Goal: Task Accomplishment & Management: Use online tool/utility

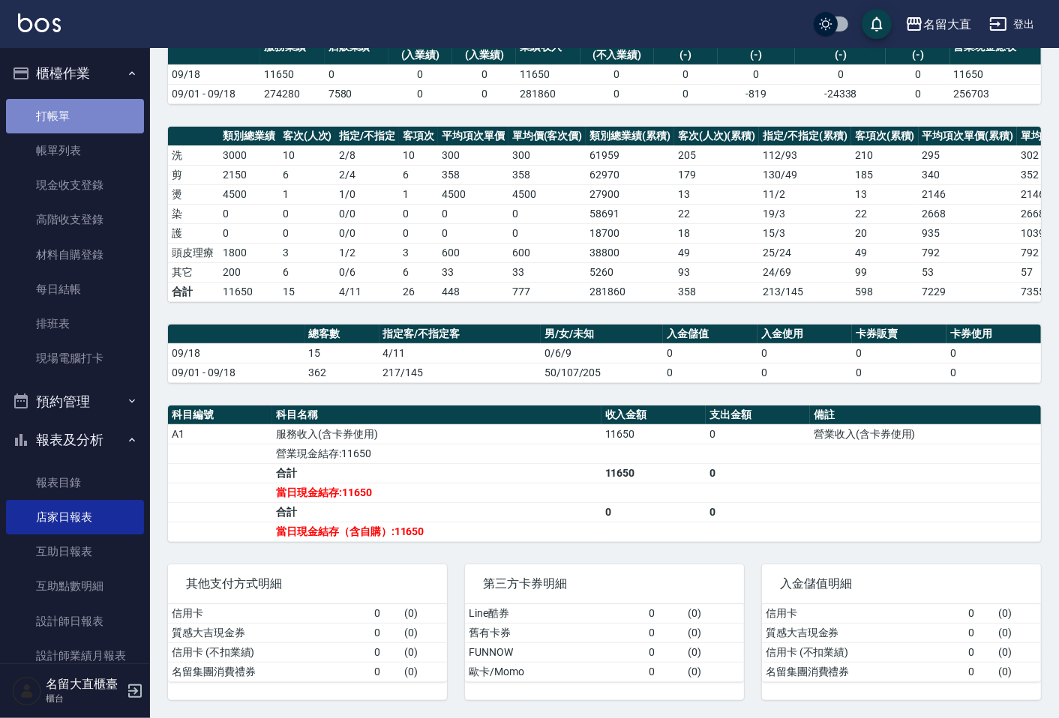
click at [87, 118] on link "打帳單" at bounding box center [75, 116] width 138 height 34
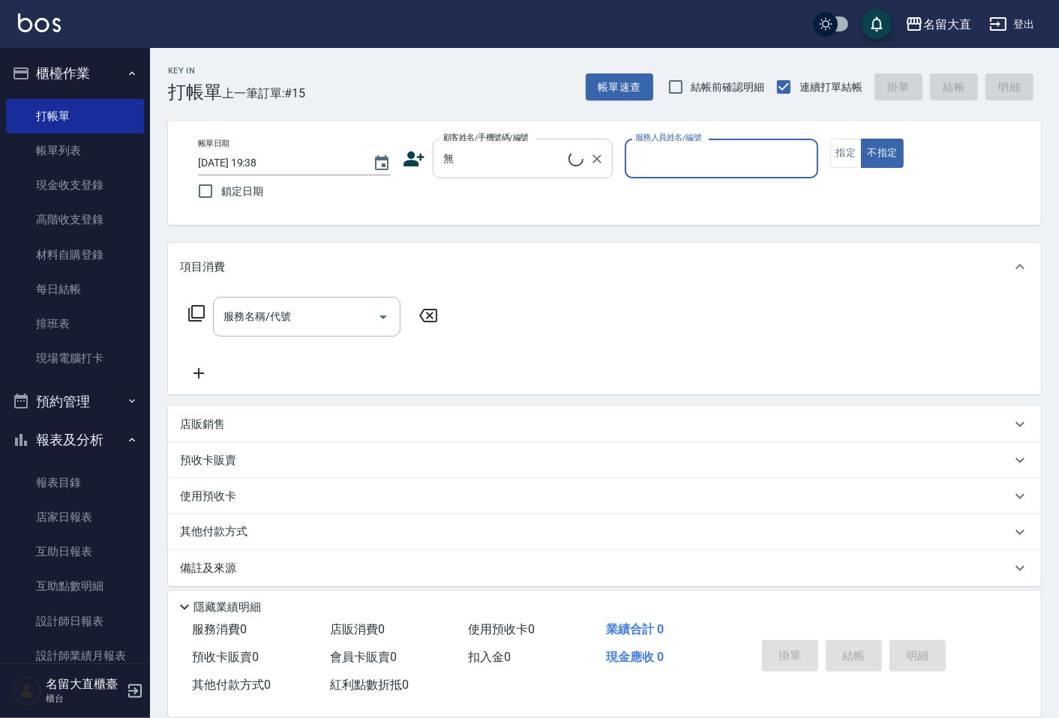
type input "新客人 姓名未設定/無/null"
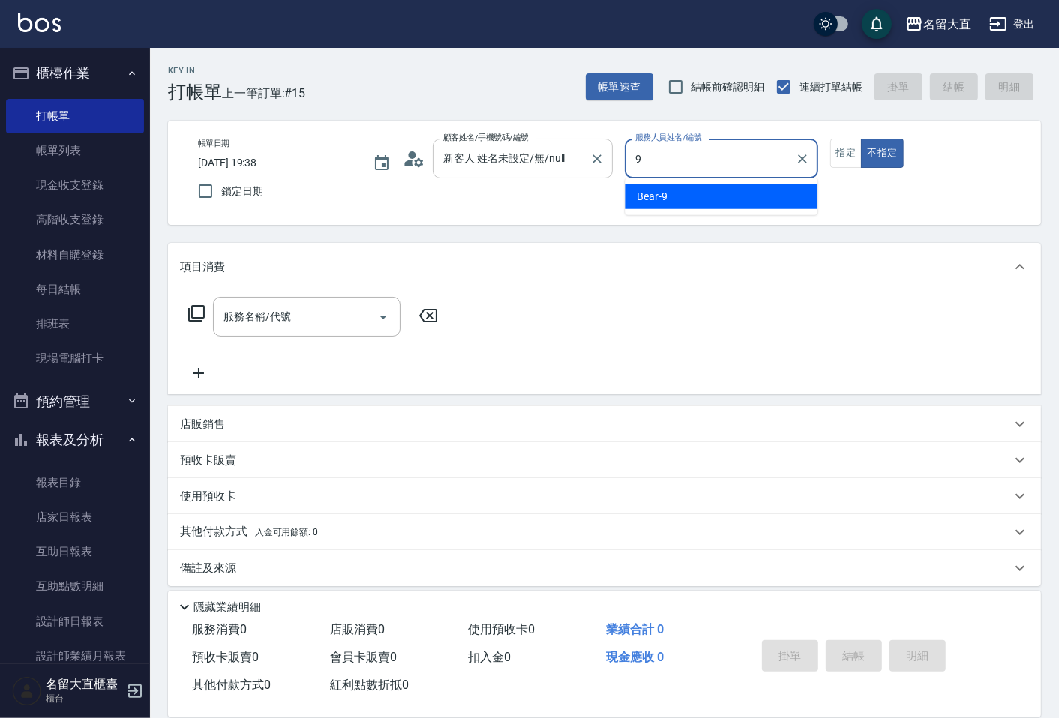
type input "Bear-9"
type button "false"
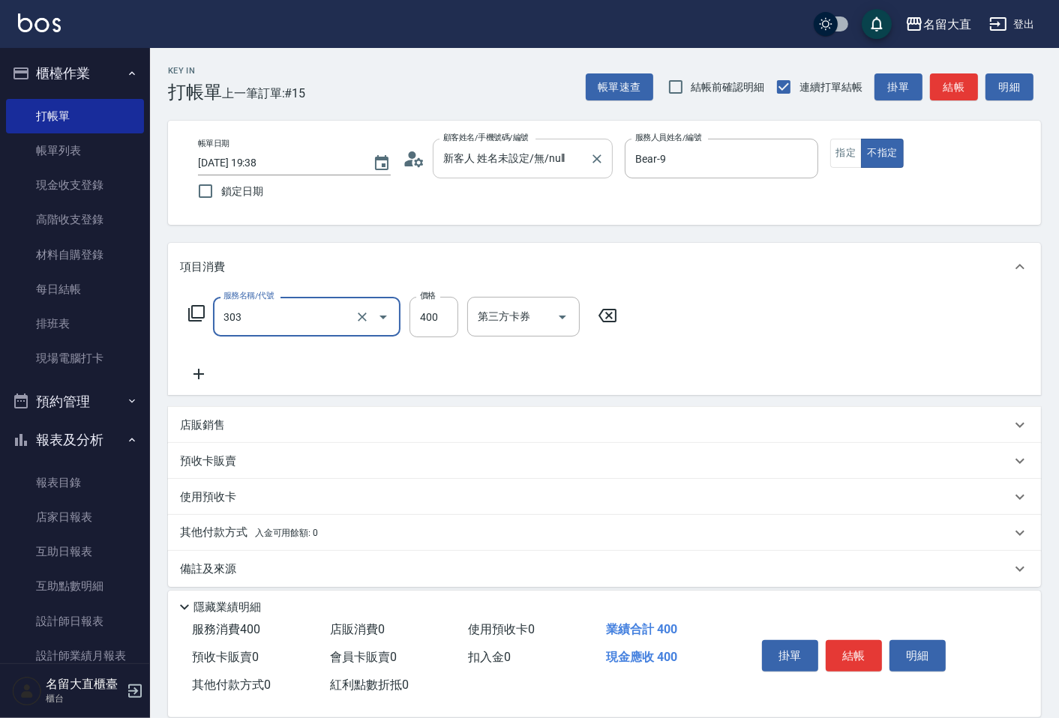
type input "剪髮(C級)(303)"
type input "350"
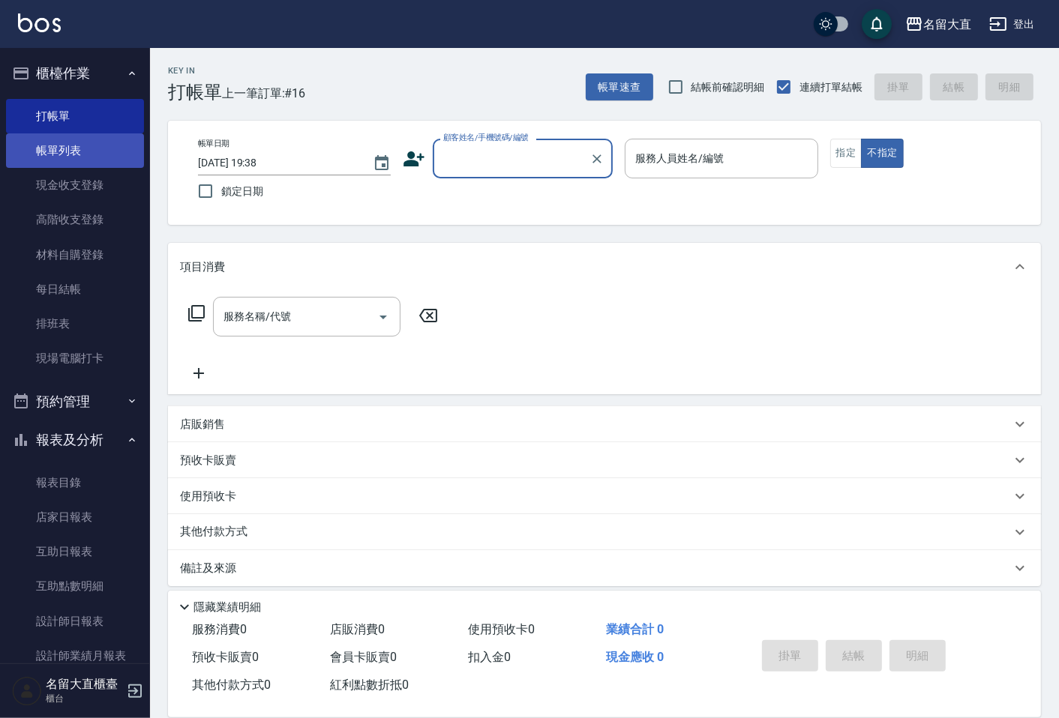
click at [88, 151] on link "帳單列表" at bounding box center [75, 150] width 138 height 34
